Goal: Task Accomplishment & Management: Manage account settings

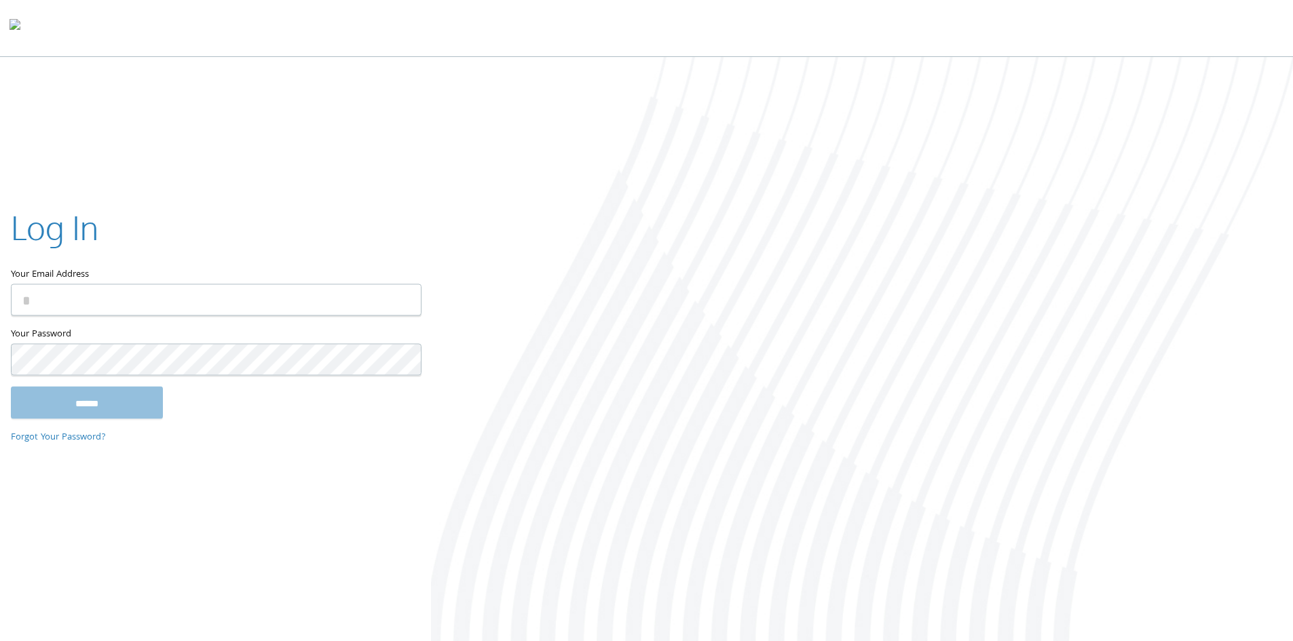
click at [138, 308] on input "Your Email Address" at bounding box center [216, 300] width 411 height 32
type input "**********"
click at [133, 405] on input "******" at bounding box center [87, 402] width 152 height 33
